Goal: Task Accomplishment & Management: Use online tool/utility

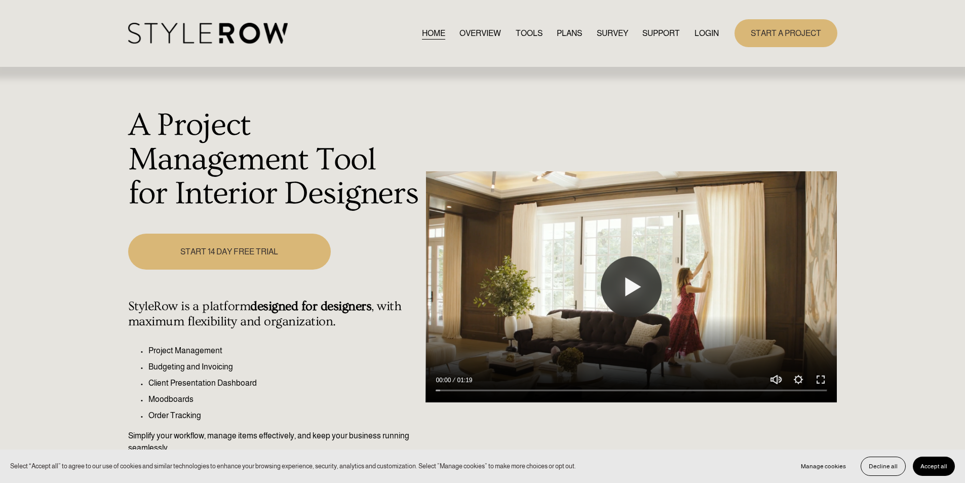
click at [702, 31] on link "LOGIN" at bounding box center [707, 33] width 24 height 14
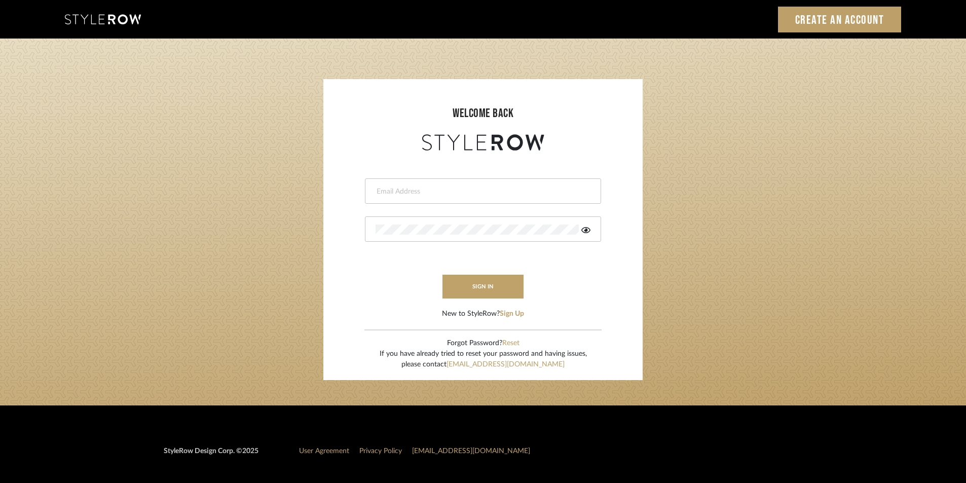
click at [462, 181] on div at bounding box center [483, 190] width 236 height 25
paste input "[EMAIL_ADDRESS][DOMAIN_NAME]"
type input "[EMAIL_ADDRESS][DOMAIN_NAME]"
click at [457, 216] on div at bounding box center [483, 228] width 236 height 25
click at [492, 289] on button "sign in" at bounding box center [482, 287] width 81 height 24
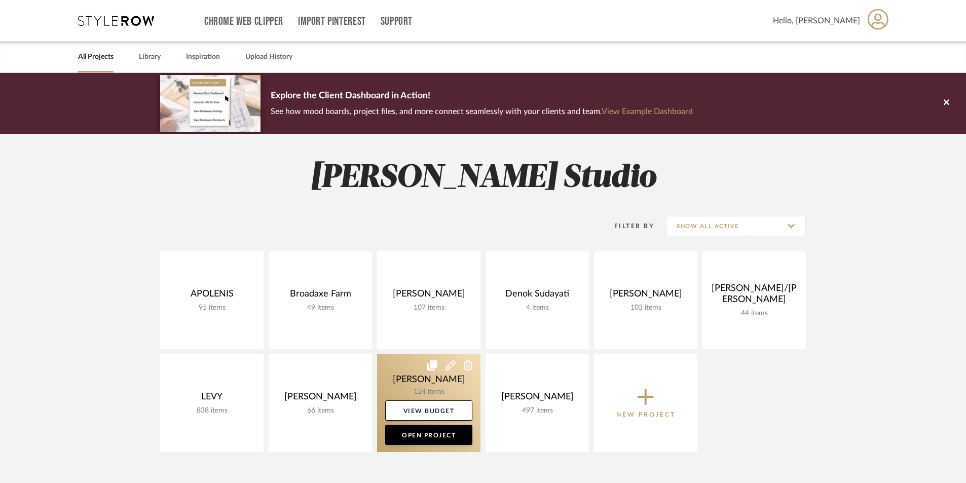
click at [422, 376] on link at bounding box center [428, 403] width 103 height 98
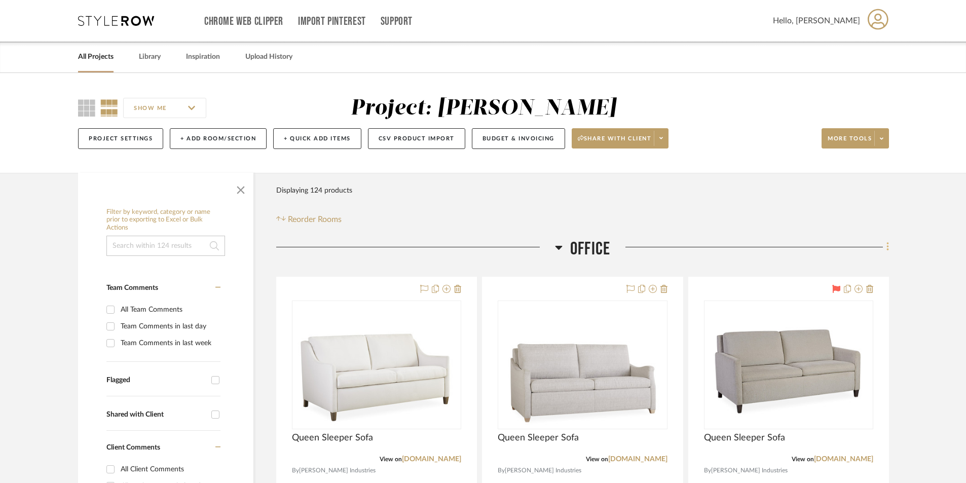
click at [886, 249] on icon at bounding box center [887, 246] width 3 height 11
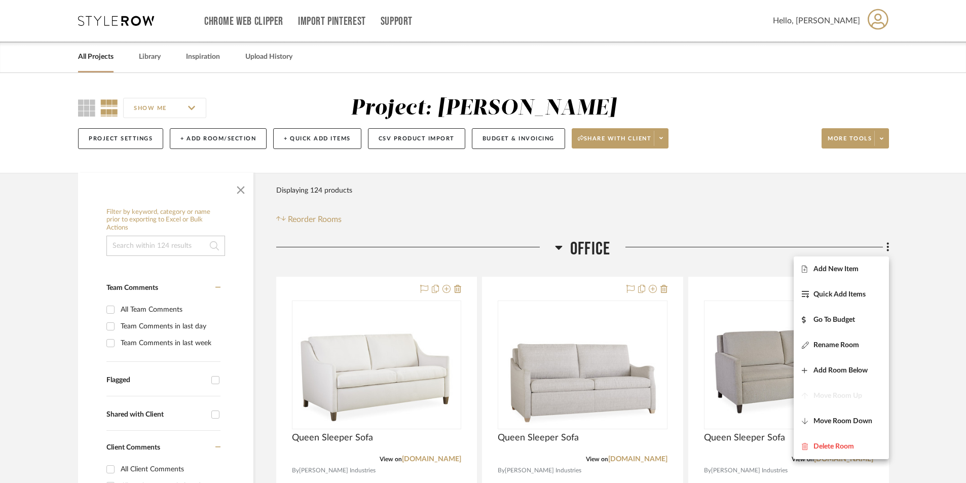
click at [928, 322] on div at bounding box center [483, 241] width 966 height 483
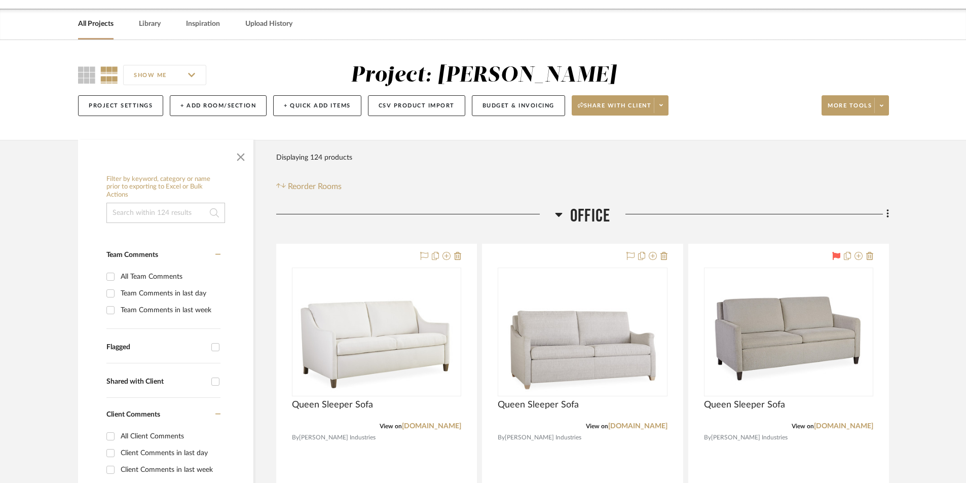
scroll to position [51, 0]
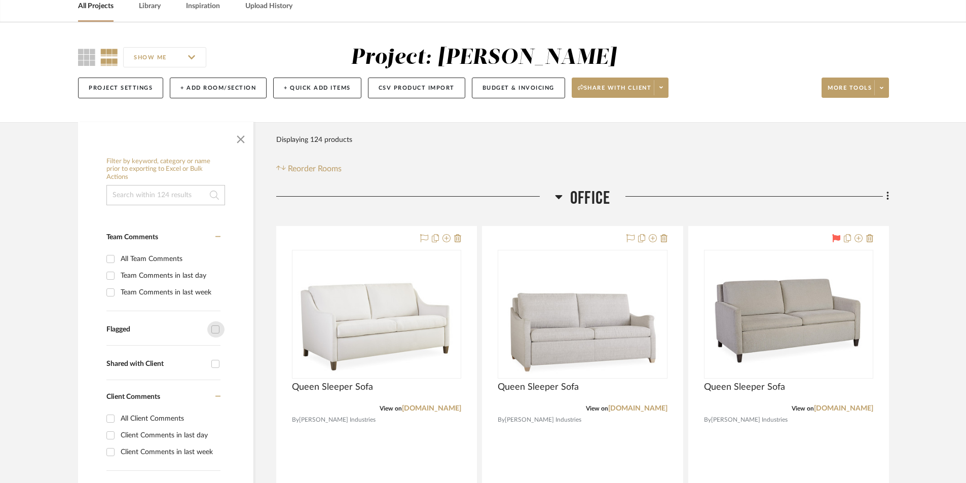
click at [211, 328] on input "Flagged" at bounding box center [215, 329] width 16 height 16
checkbox input "true"
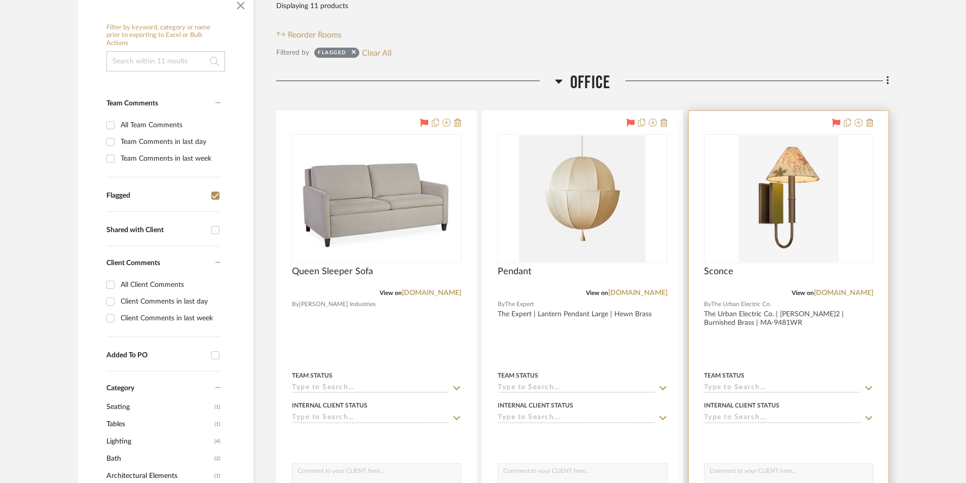
scroll to position [203, 0]
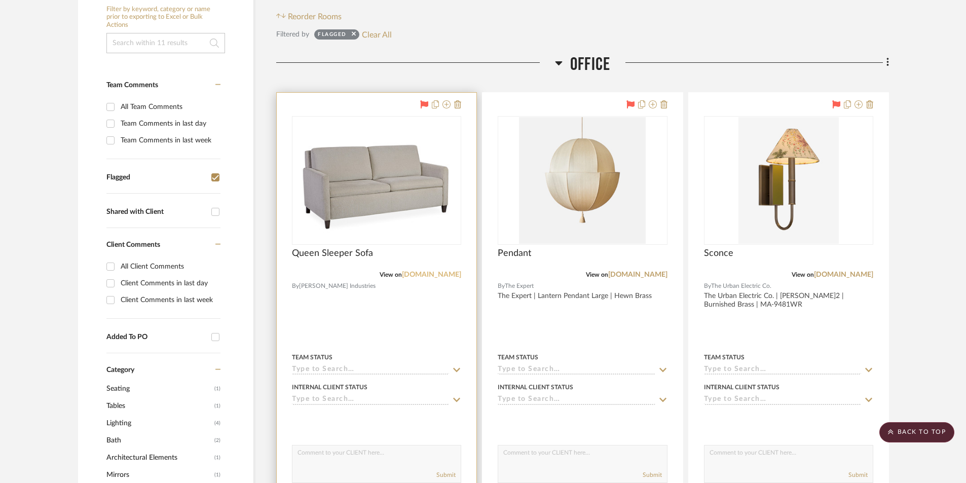
click at [435, 277] on link "leeindustries.com" at bounding box center [431, 274] width 59 height 7
